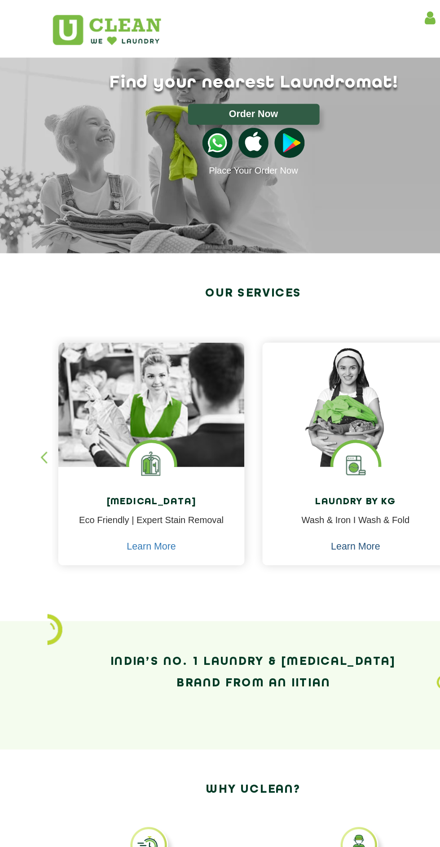
click at [298, 408] on link "Learn More" at bounding box center [296, 409] width 37 height 8
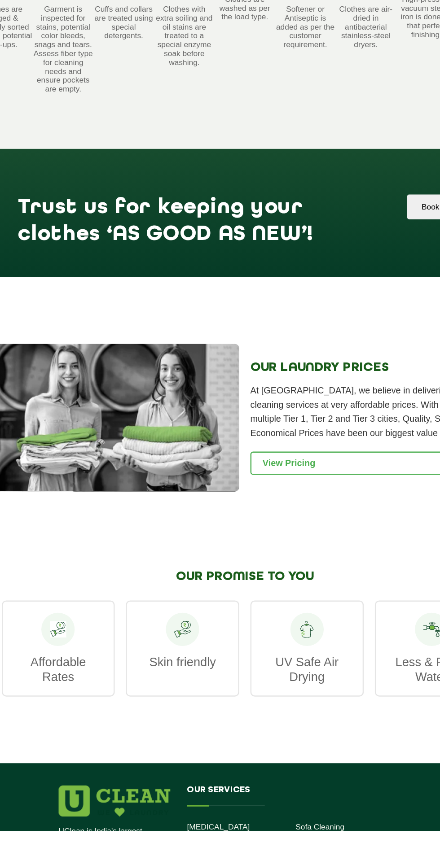
scroll to position [807, 0]
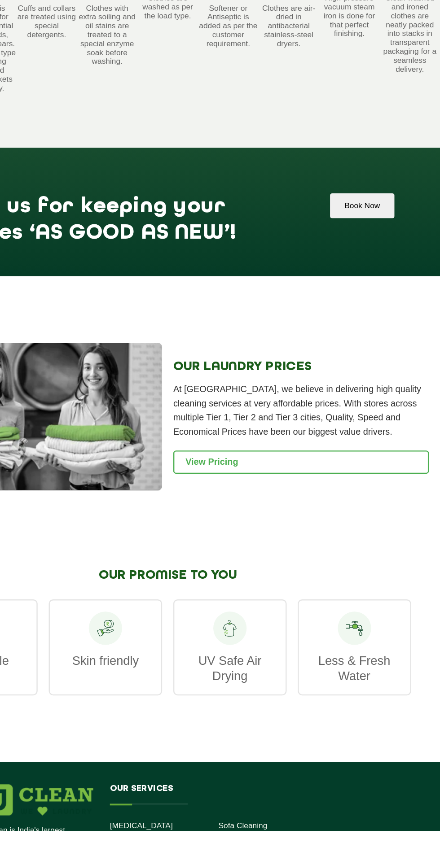
click at [294, 553] on link "View Pricing" at bounding box center [327, 549] width 206 height 19
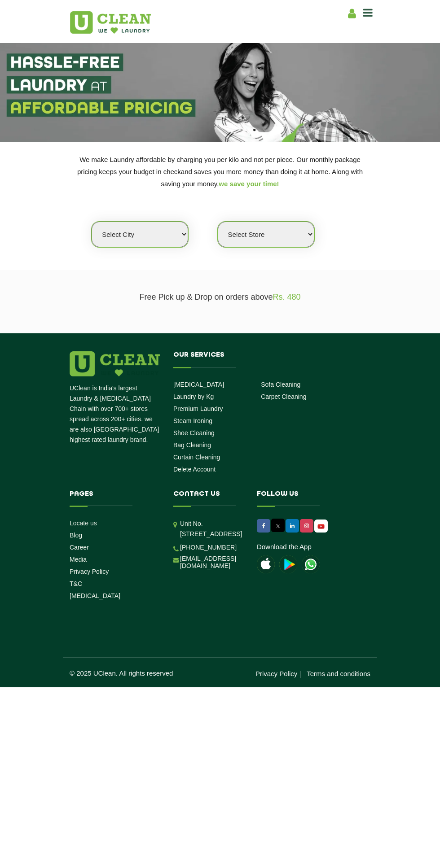
click at [138, 222] on select "Select city Aalo Agartala Agra Ahmedabad Akola Aligarh Alwar - UClean Select Am…" at bounding box center [139, 235] width 96 height 26
select select "2"
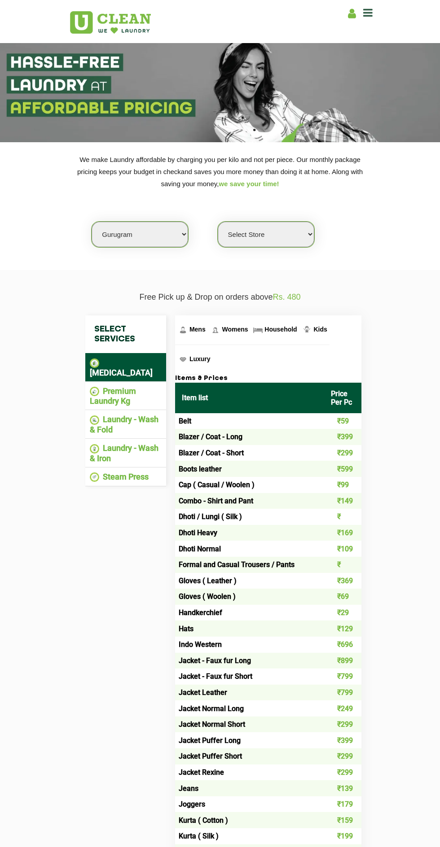
click at [279, 234] on select "Select Store UClean Sector 47 UClean Gurgaon Sector 66 UClean Sun City Gurgaon …" at bounding box center [266, 235] width 96 height 26
select select "546"
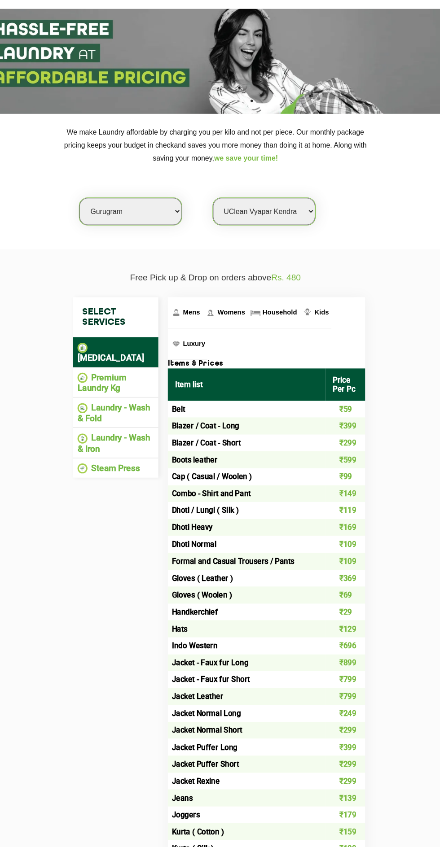
scroll to position [0, 0]
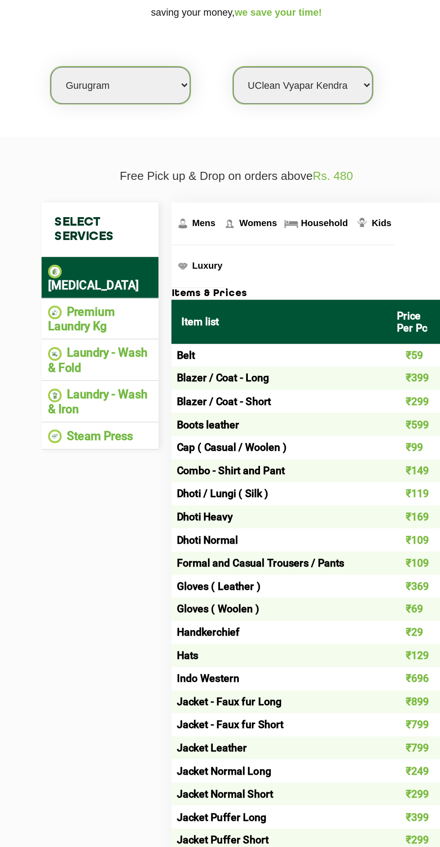
click at [122, 414] on li "Laundry - Wash & Fold" at bounding box center [126, 424] width 72 height 20
